Goal: Navigation & Orientation: Find specific page/section

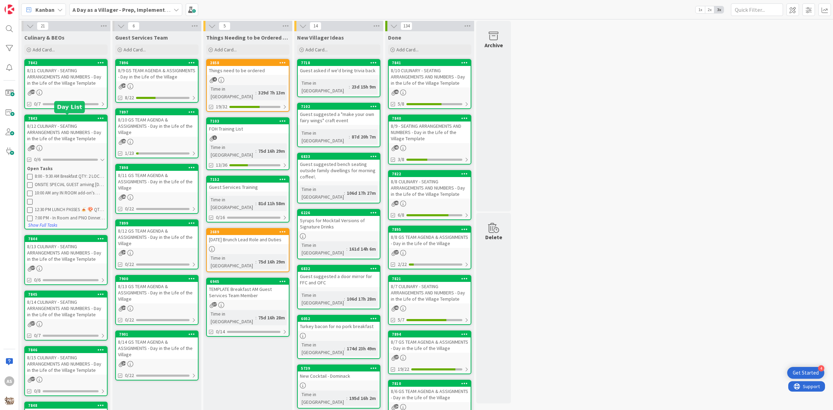
click at [52, 116] on div "7843" at bounding box center [67, 118] width 79 height 5
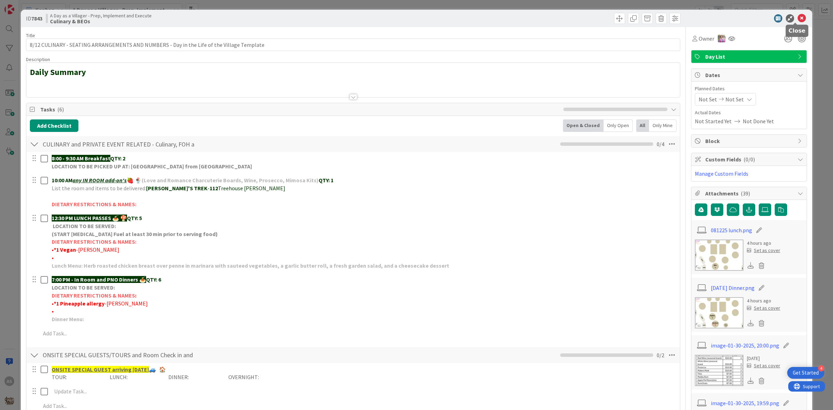
click at [798, 17] on icon at bounding box center [802, 18] width 8 height 8
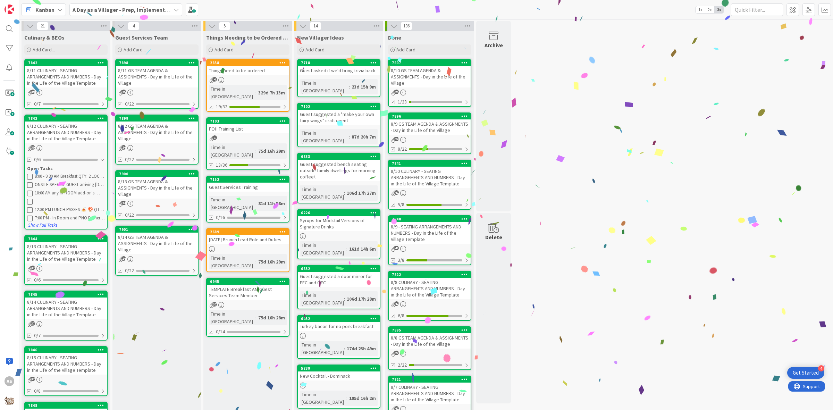
click at [154, 87] on div "8/11 GS TEAM AGENDA & ASSIGNMENTS - Day in the Life of the Village" at bounding box center [157, 77] width 82 height 22
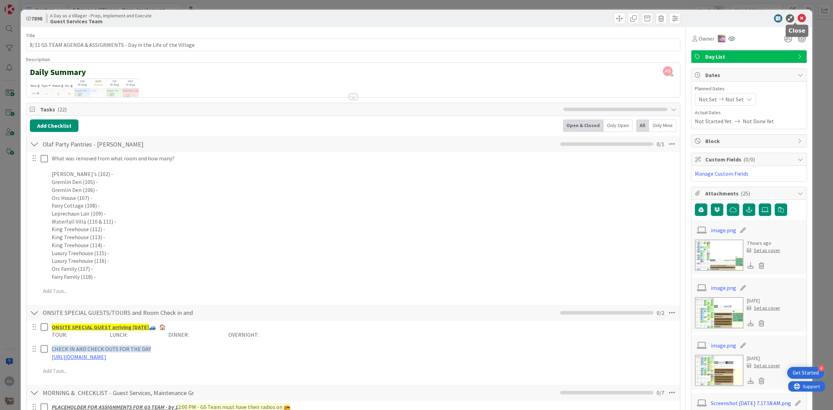
click at [798, 18] on icon at bounding box center [802, 18] width 8 height 8
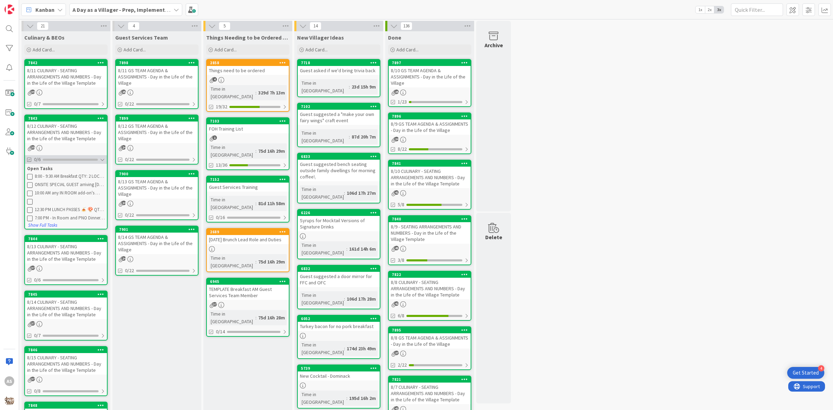
click at [104, 158] on div at bounding box center [102, 160] width 5 height 6
